Goal: Information Seeking & Learning: Learn about a topic

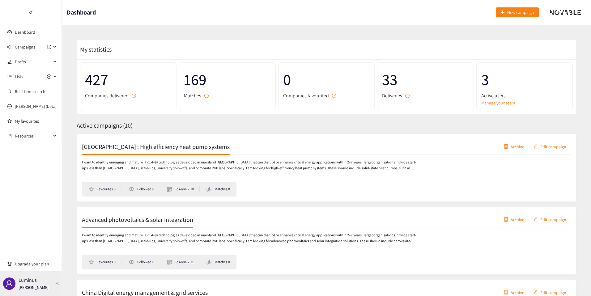
click at [38, 283] on div "Luminus Thibaut Jacobs" at bounding box center [34, 283] width 30 height 9
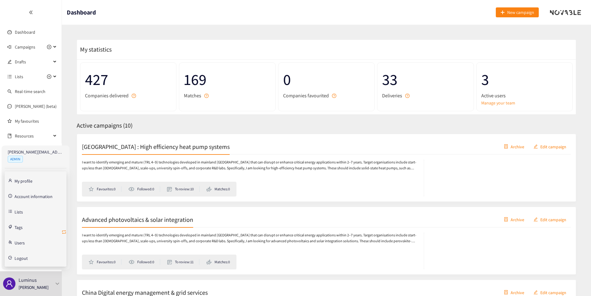
click at [64, 233] on icon "retweet" at bounding box center [64, 232] width 5 height 5
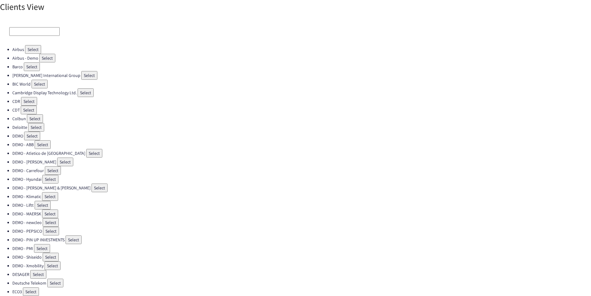
click at [26, 26] on div at bounding box center [295, 31] width 591 height 27
click at [22, 29] on input at bounding box center [34, 31] width 50 height 9
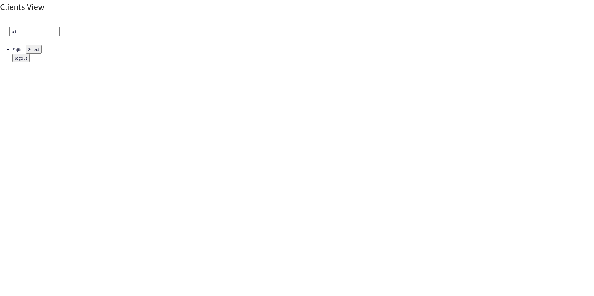
type input "fuji"
click at [32, 49] on button "Select" at bounding box center [34, 49] width 16 height 9
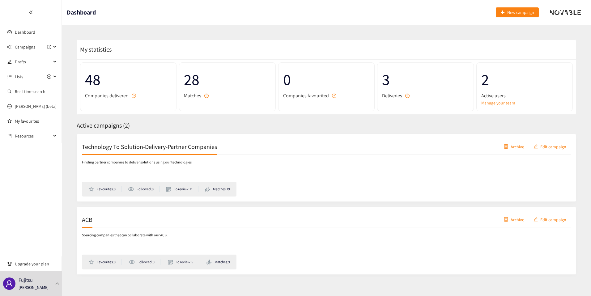
click at [219, 149] on div "Technology To Solution-Delivery-Partner Companies Archive Edit campaign" at bounding box center [326, 146] width 489 height 15
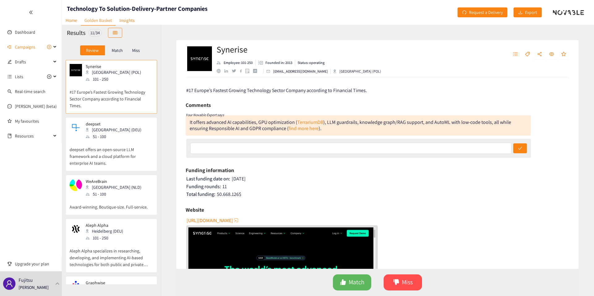
scroll to position [285, 0]
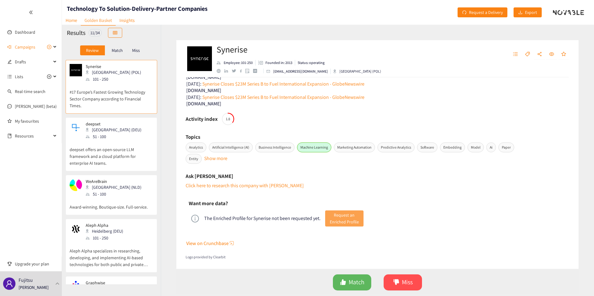
click at [345, 211] on button "Request an Enriched Profile" at bounding box center [344, 219] width 38 height 16
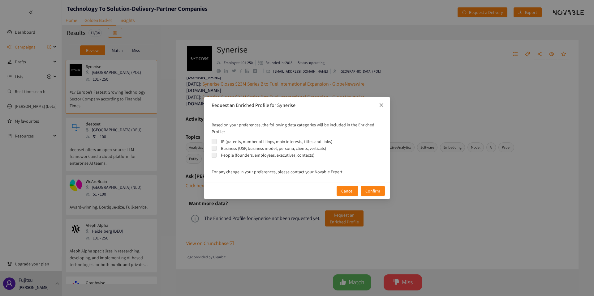
click at [383, 106] on icon "close" at bounding box center [381, 105] width 5 height 5
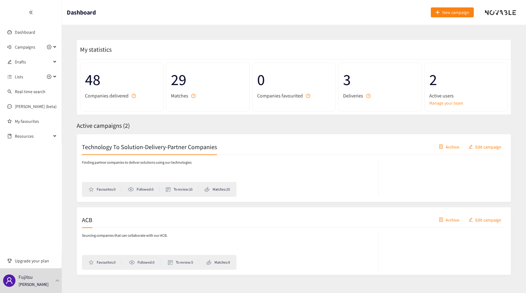
click at [119, 219] on div "ACB Archive Edit campaign" at bounding box center [294, 219] width 424 height 15
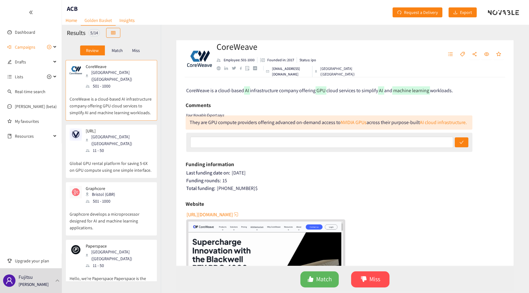
click at [118, 49] on p "Match" at bounding box center [117, 50] width 11 height 5
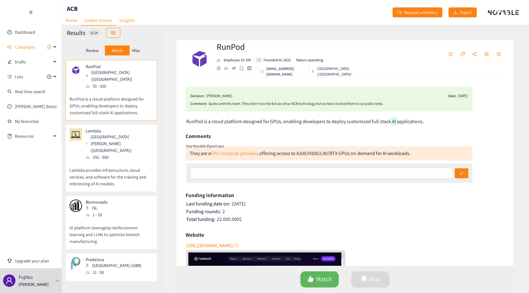
click at [92, 51] on p "Review" at bounding box center [92, 50] width 13 height 5
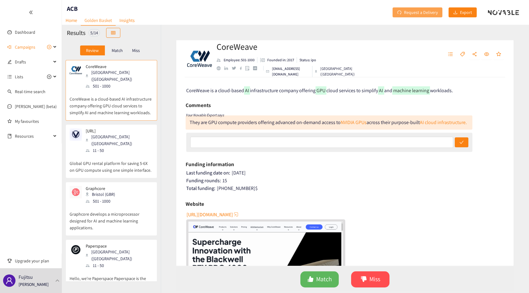
click at [406, 10] on span "Request a Delivery" at bounding box center [421, 12] width 34 height 7
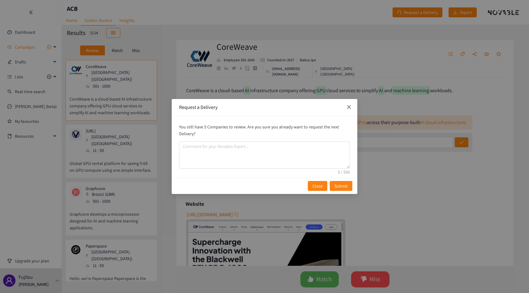
click at [350, 102] on span "Close" at bounding box center [348, 107] width 17 height 17
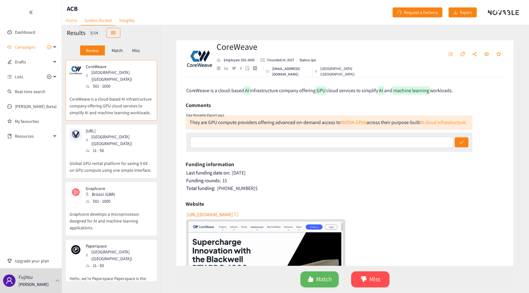
click at [76, 20] on link "Home" at bounding box center [71, 20] width 19 height 10
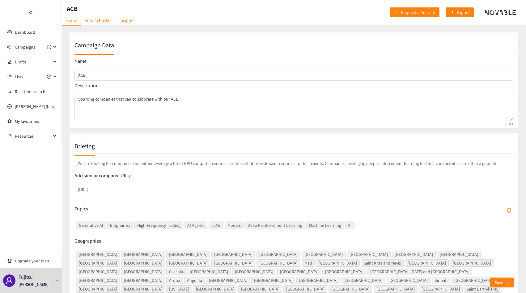
scroll to position [59, 0]
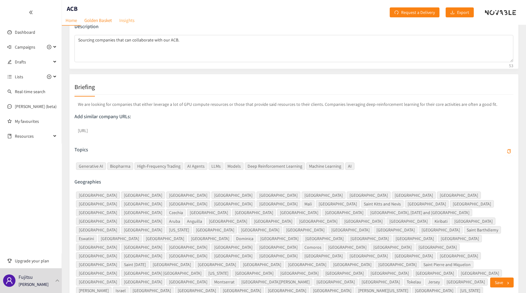
click at [124, 21] on link "Insights" at bounding box center [127, 20] width 23 height 10
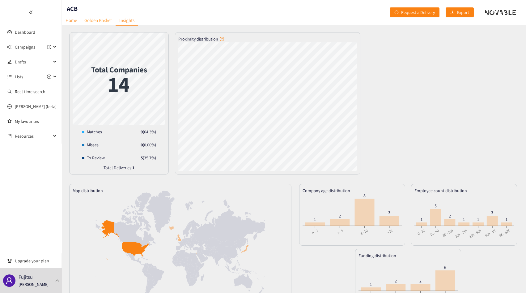
click at [96, 21] on link "Golden Basket" at bounding box center [98, 20] width 35 height 10
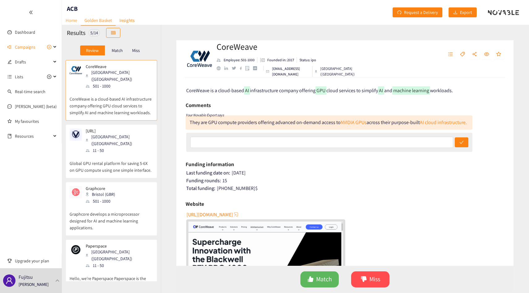
click at [71, 21] on link "Home" at bounding box center [71, 20] width 19 height 10
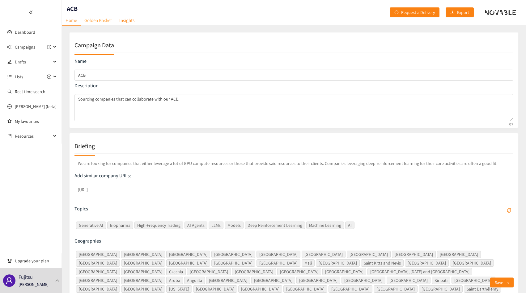
click at [95, 23] on link "Golden Basket" at bounding box center [98, 20] width 35 height 10
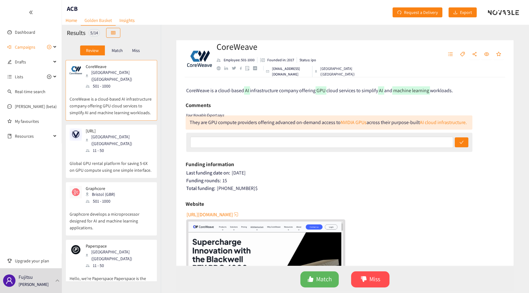
click at [121, 52] on p "Match" at bounding box center [117, 50] width 11 height 5
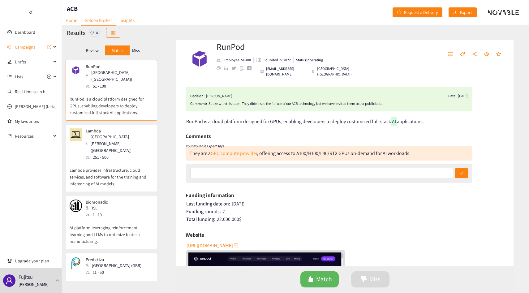
click at [134, 51] on p "Miss" at bounding box center [136, 50] width 8 height 5
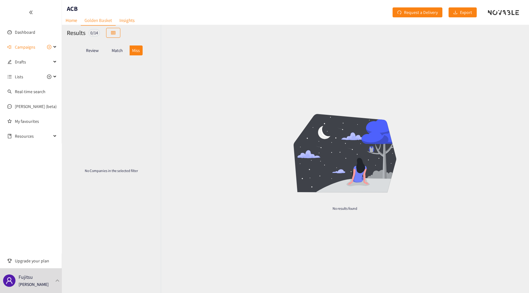
click at [116, 51] on p "Match" at bounding box center [117, 50] width 11 height 5
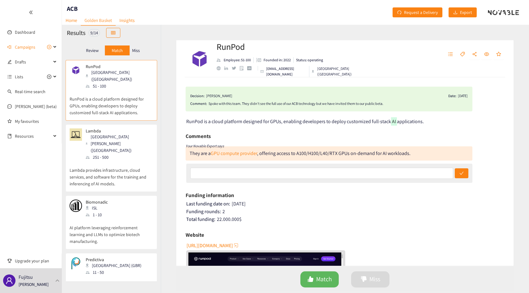
click at [96, 53] on p "Review" at bounding box center [92, 50] width 13 height 5
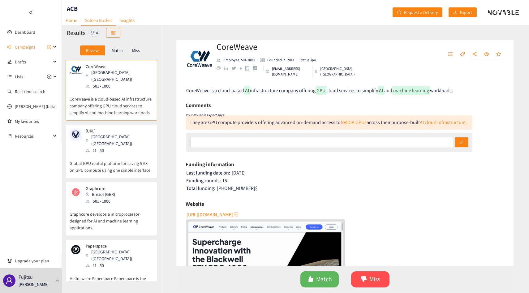
click at [117, 49] on p "Match" at bounding box center [117, 50] width 11 height 5
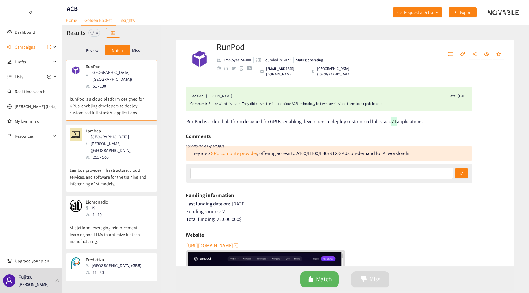
click at [96, 49] on p "Review" at bounding box center [92, 50] width 13 height 5
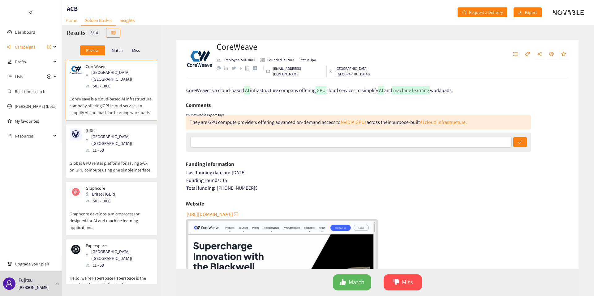
click at [78, 21] on link "Home" at bounding box center [71, 20] width 19 height 10
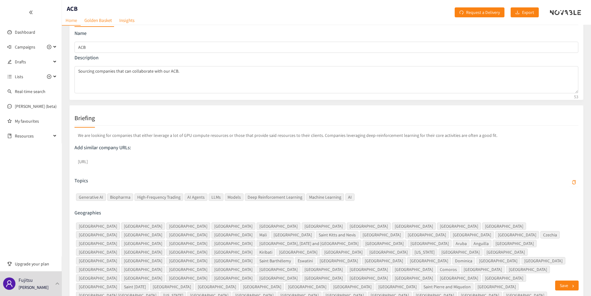
scroll to position [33, 0]
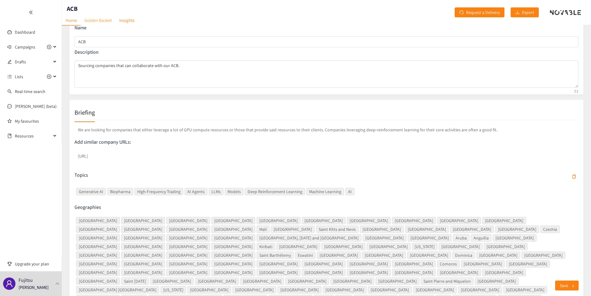
click at [96, 19] on link "Golden Basket" at bounding box center [98, 20] width 35 height 10
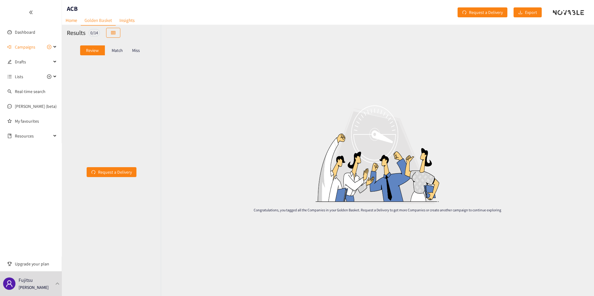
click at [120, 53] on p "Match" at bounding box center [117, 50] width 11 height 5
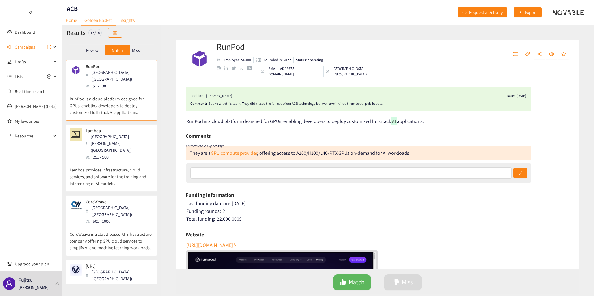
click at [131, 161] on p "Lambda provides infrastructure, cloud services, and software for the training a…" at bounding box center [111, 174] width 83 height 27
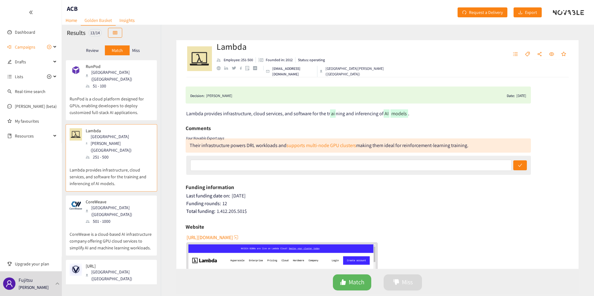
click at [116, 225] on p "CoreWeave is a cloud-based AI infrastructure company offering GPU cloud service…" at bounding box center [111, 238] width 83 height 27
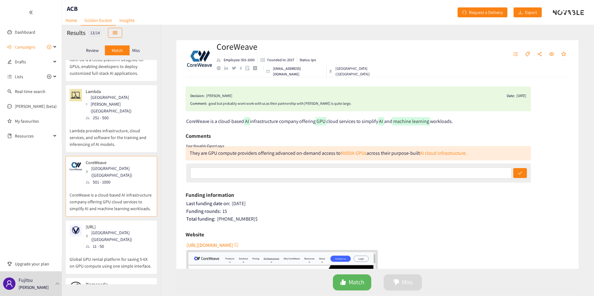
scroll to position [41, 0]
click at [119, 248] on p "Global GPU rental platform for saving 5-6X on GPU compute using one simple inte…" at bounding box center [111, 258] width 83 height 20
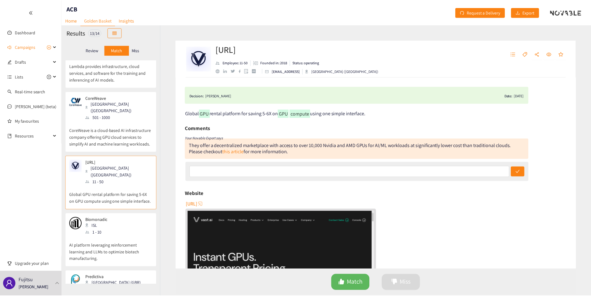
scroll to position [0, 0]
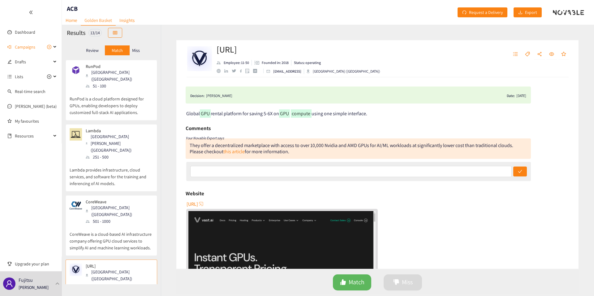
click at [188, 138] on icon "Your Novable Expert says" at bounding box center [205, 138] width 38 height 5
drag, startPoint x: 188, startPoint y: 138, endPoint x: 209, endPoint y: 138, distance: 21.7
click at [210, 138] on icon "Your Novable Expert says" at bounding box center [205, 138] width 38 height 5
click at [483, 15] on span "Request a Delivery" at bounding box center [486, 12] width 34 height 7
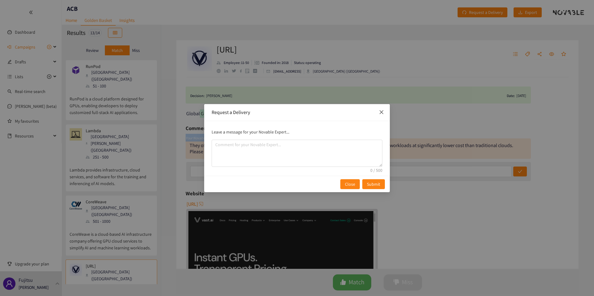
click at [381, 113] on icon "close" at bounding box center [381, 112] width 5 height 5
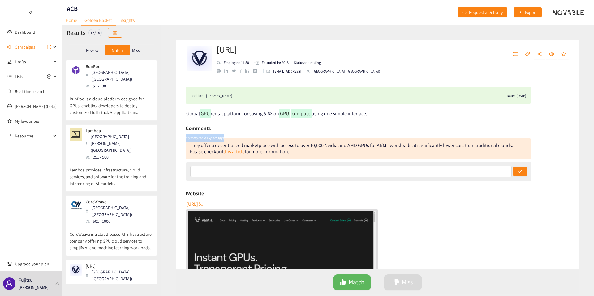
click at [74, 19] on link "Home" at bounding box center [71, 20] width 19 height 10
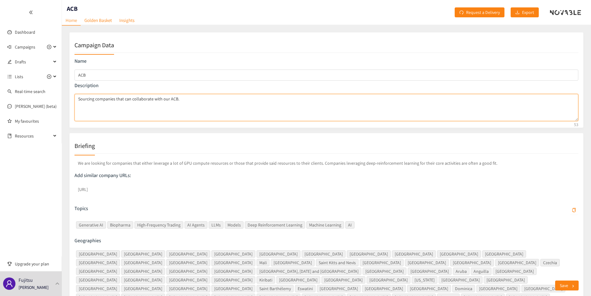
click at [144, 101] on textarea "Sourcing companies that can collaborate with our ACB." at bounding box center [327, 107] width 504 height 27
drag, startPoint x: 144, startPoint y: 101, endPoint x: 173, endPoint y: 101, distance: 29.4
click at [173, 101] on textarea "Sourcing companies that can collaborate with our ACB." at bounding box center [327, 107] width 504 height 27
